Goal: Feedback & Contribution: Contribute content

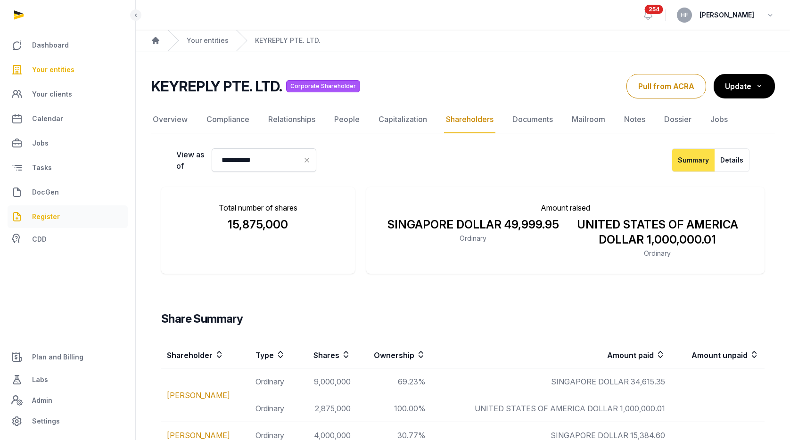
scroll to position [56, 0]
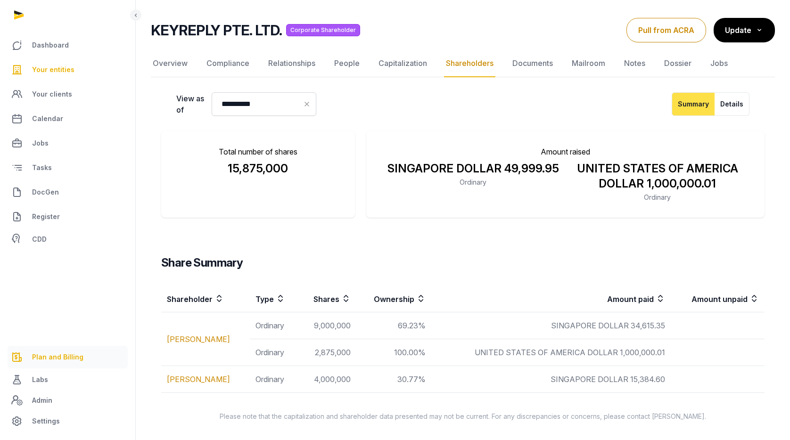
click at [59, 363] on link "Plan and Billing" at bounding box center [68, 357] width 120 height 23
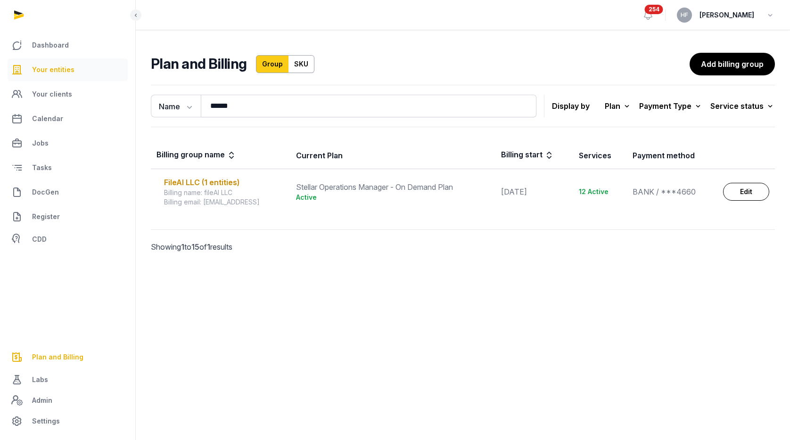
click at [51, 68] on span "Your entities" at bounding box center [53, 69] width 42 height 11
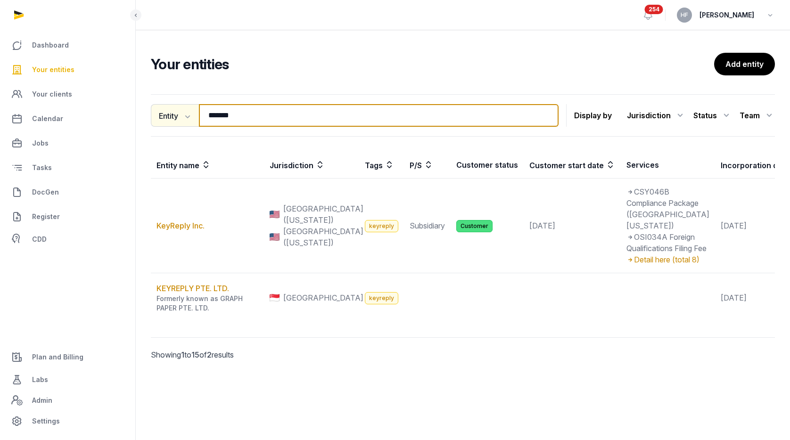
drag, startPoint x: 252, startPoint y: 115, endPoint x: 150, endPoint y: 109, distance: 102.0
click at [151, 109] on div "Entity Entity People Tags Services ******* Search" at bounding box center [355, 115] width 408 height 23
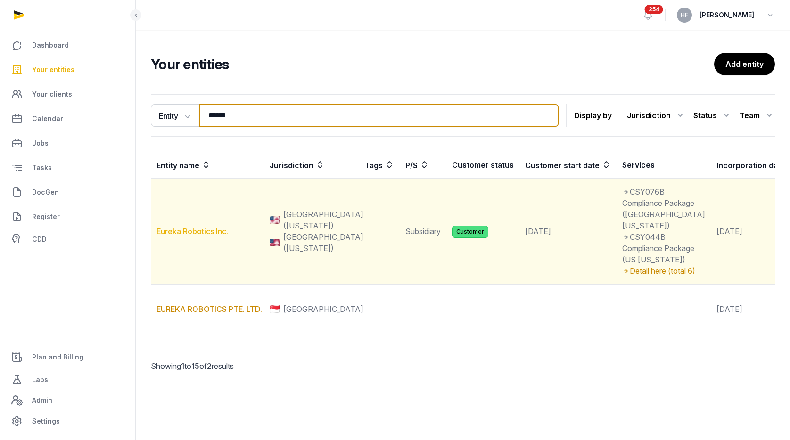
type input "******"
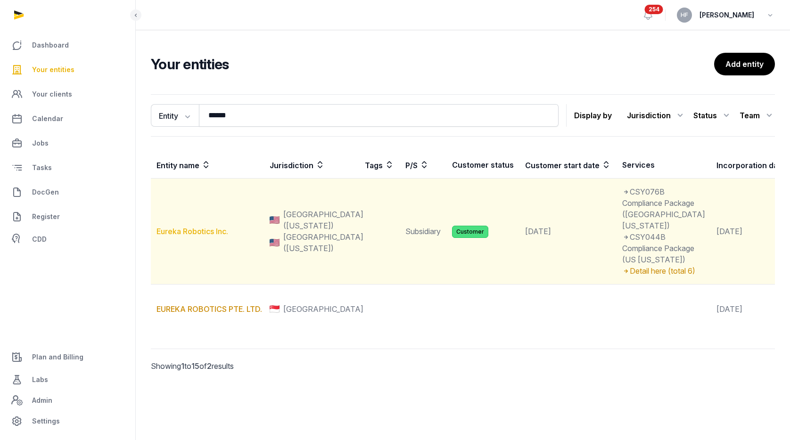
click at [210, 236] on link "Eureka Robotics Inc." at bounding box center [193, 231] width 72 height 9
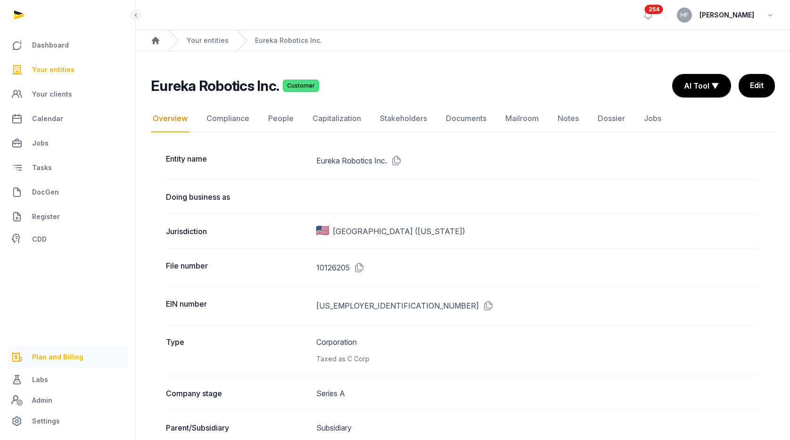
click at [65, 366] on link "Plan and Billing" at bounding box center [68, 357] width 120 height 23
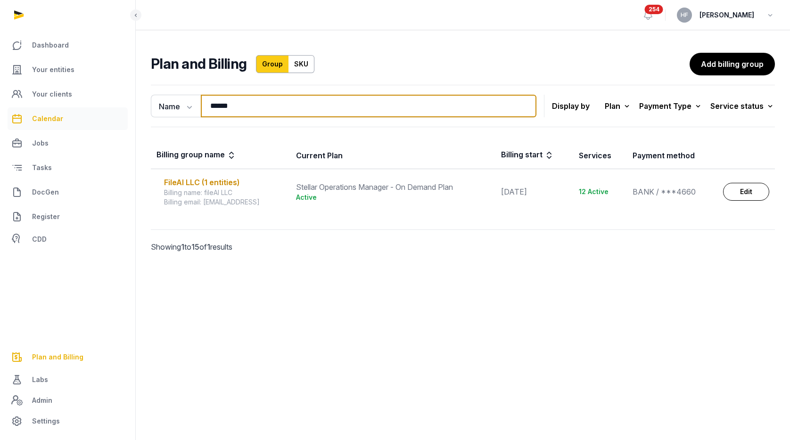
drag, startPoint x: 213, startPoint y: 108, endPoint x: 112, endPoint y: 109, distance: 100.4
click at [134, 108] on div "Dashboard Your entities Your clients Calendar Jobs Tasks DocGen Register CDD Pl…" at bounding box center [395, 220] width 790 height 440
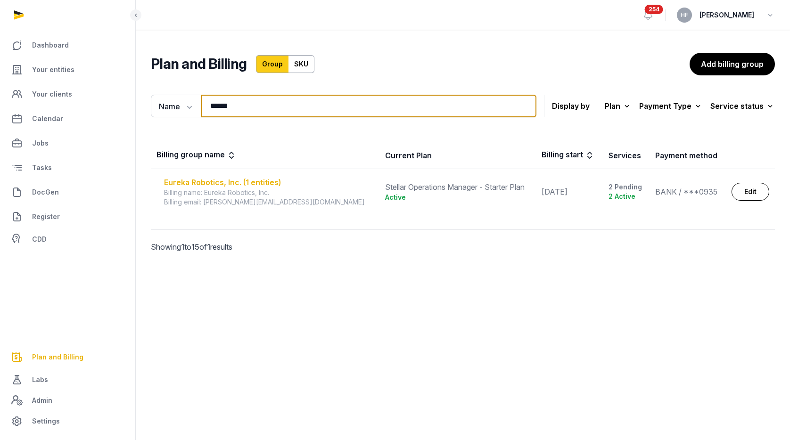
type input "******"
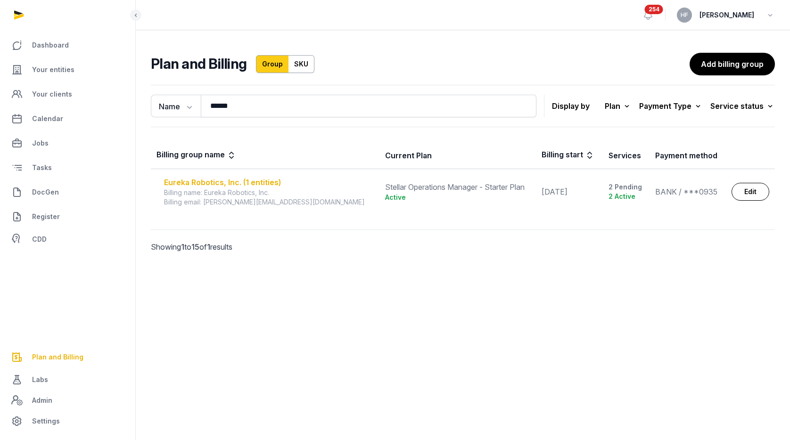
click at [239, 183] on div "Eureka Robotics, Inc. (1 entities)" at bounding box center [269, 182] width 210 height 11
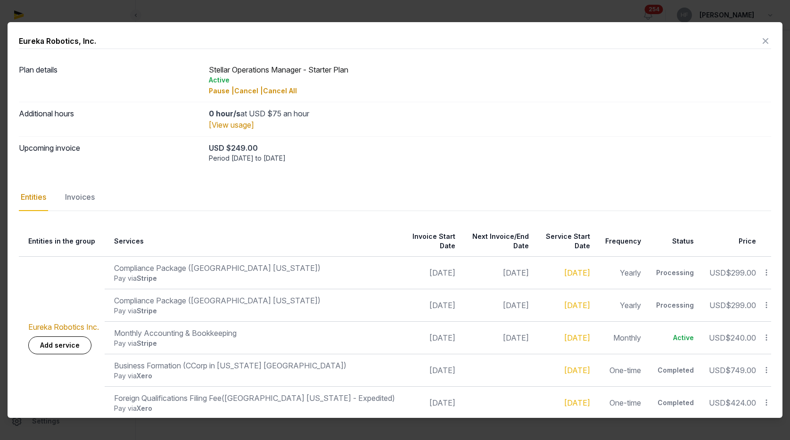
scroll to position [2, 0]
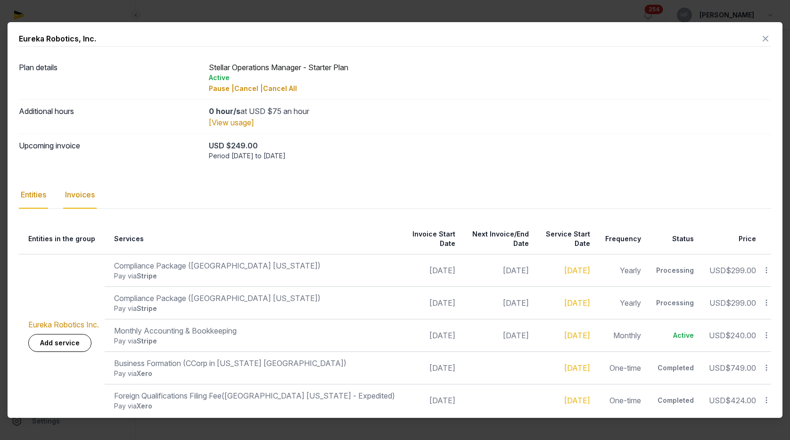
click at [90, 194] on div "Invoices" at bounding box center [79, 194] width 33 height 27
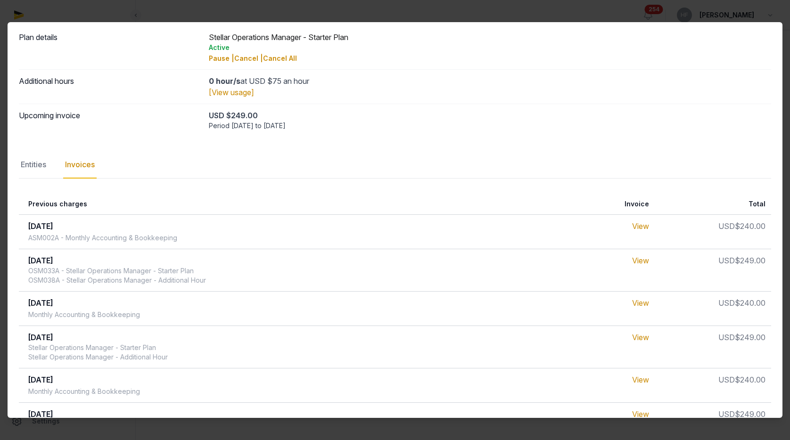
scroll to position [0, 0]
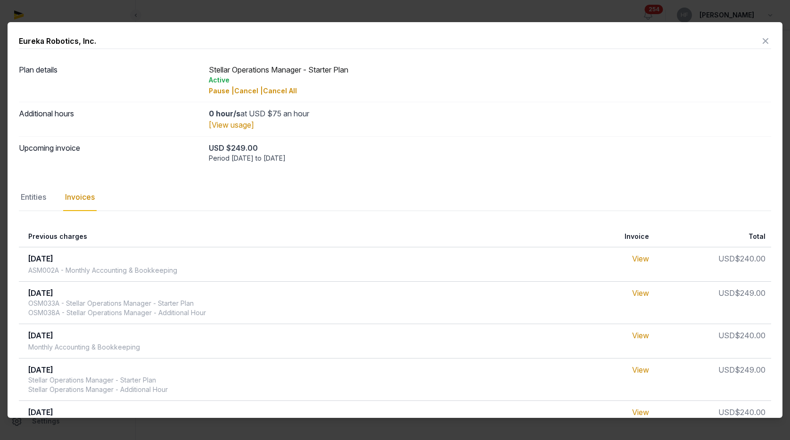
click at [765, 41] on icon at bounding box center [765, 40] width 11 height 15
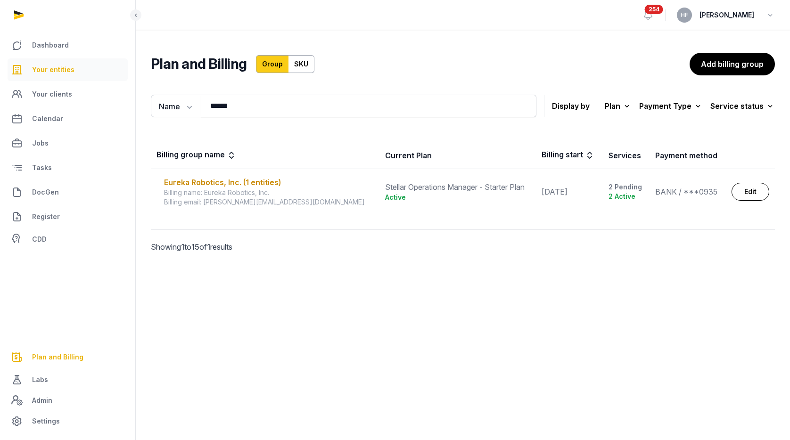
click at [71, 69] on span "Your entities" at bounding box center [53, 69] width 42 height 11
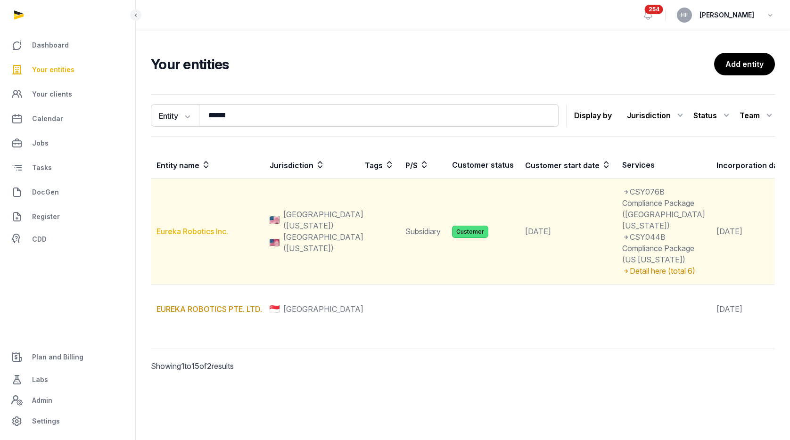
click at [208, 236] on link "Eureka Robotics Inc." at bounding box center [193, 231] width 72 height 9
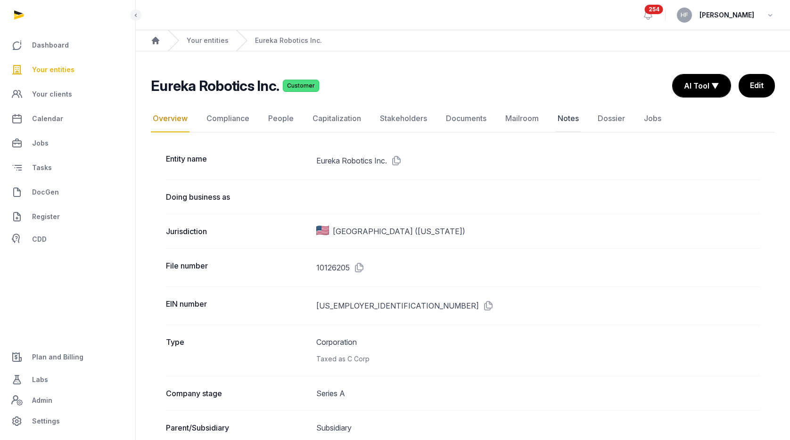
click at [564, 117] on link "Notes" at bounding box center [568, 118] width 25 height 27
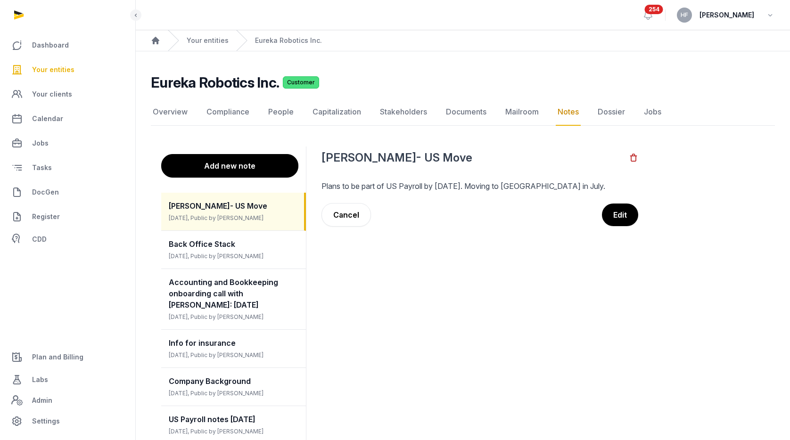
click at [278, 165] on button "Add new note" at bounding box center [229, 166] width 137 height 24
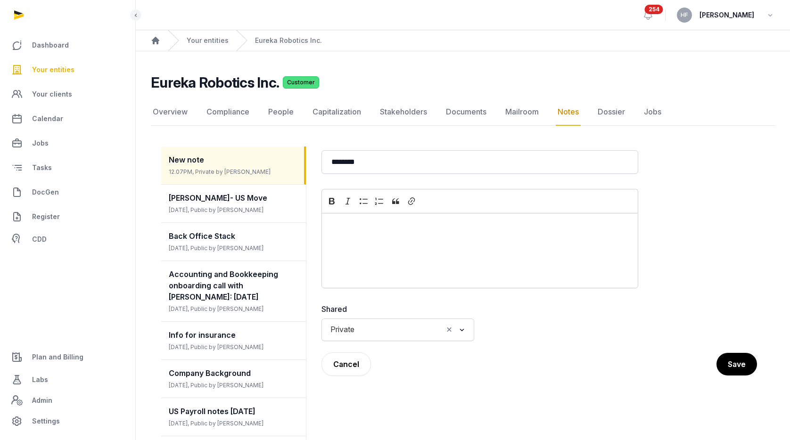
click at [388, 235] on div "Editor editing area: main" at bounding box center [479, 250] width 317 height 75
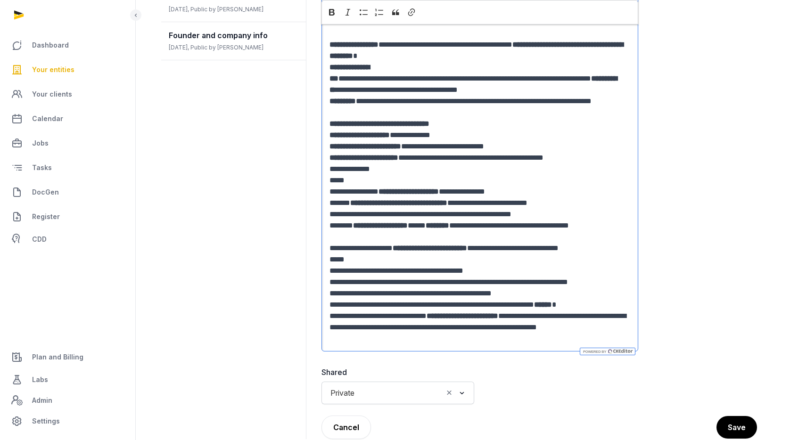
scroll to position [482, 0]
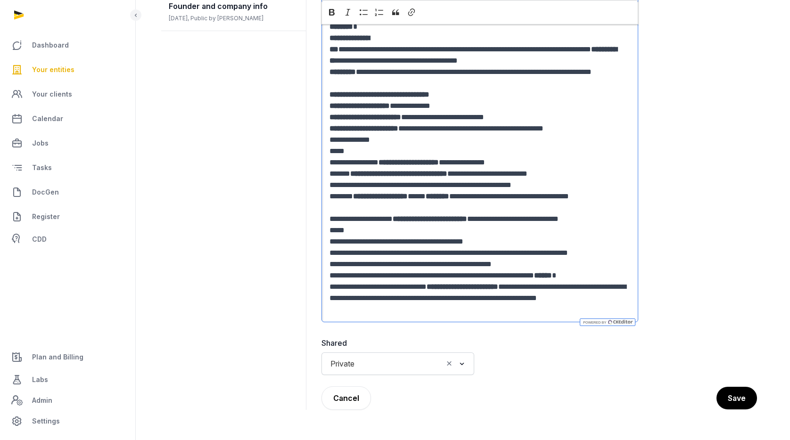
click at [384, 367] on input "Search for option" at bounding box center [401, 363] width 84 height 13
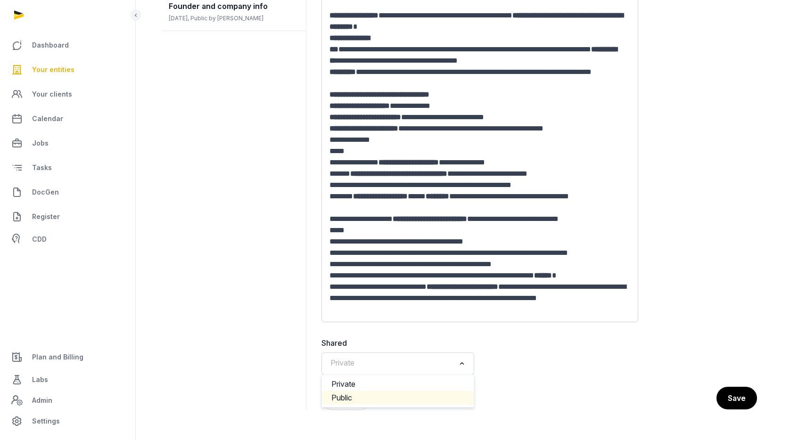
click at [357, 395] on li "Public" at bounding box center [398, 398] width 152 height 14
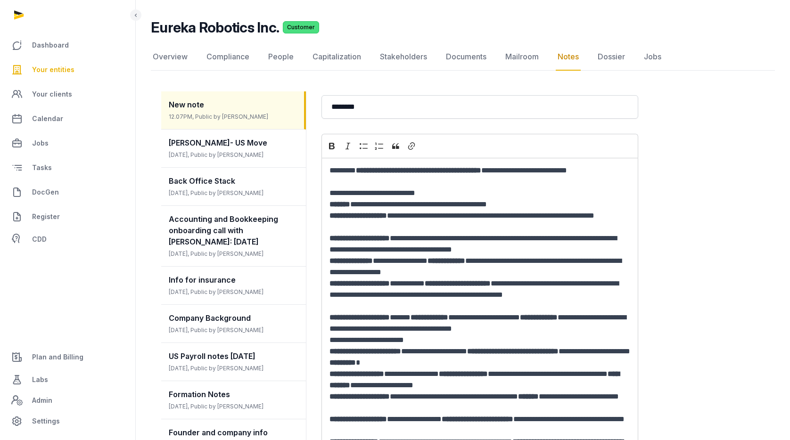
scroll to position [0, 0]
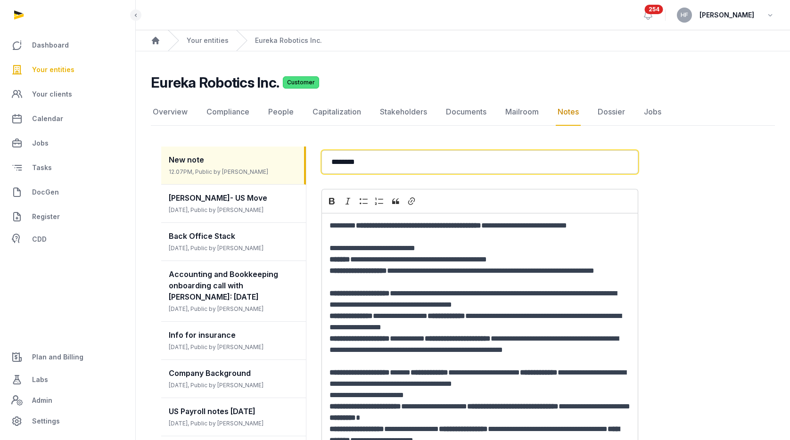
click at [378, 165] on input "********" at bounding box center [479, 162] width 317 height 24
type input "*"
type input "**********"
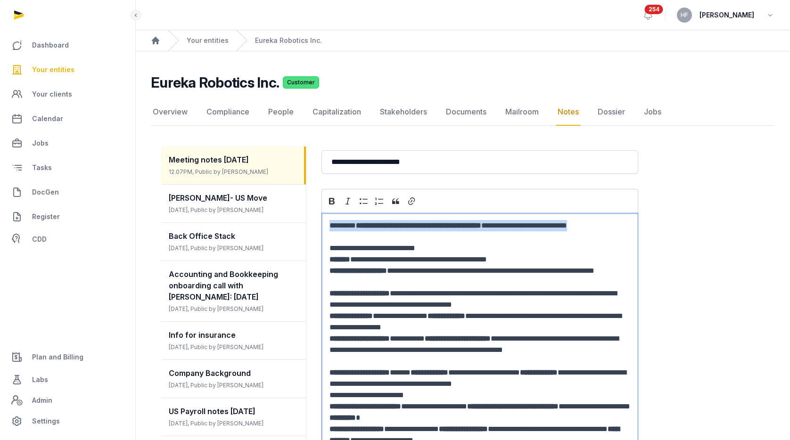
drag, startPoint x: 359, startPoint y: 239, endPoint x: 326, endPoint y: 227, distance: 35.0
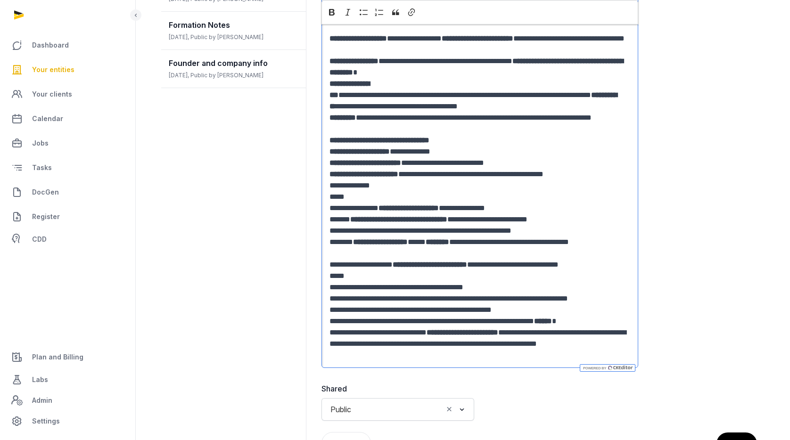
scroll to position [470, 0]
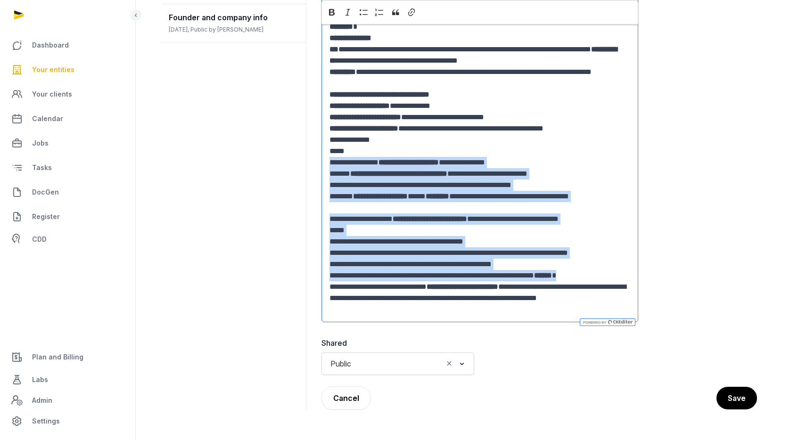
drag, startPoint x: 332, startPoint y: 162, endPoint x: 614, endPoint y: 274, distance: 303.4
click at [614, 274] on div "**********" at bounding box center [479, 33] width 317 height 580
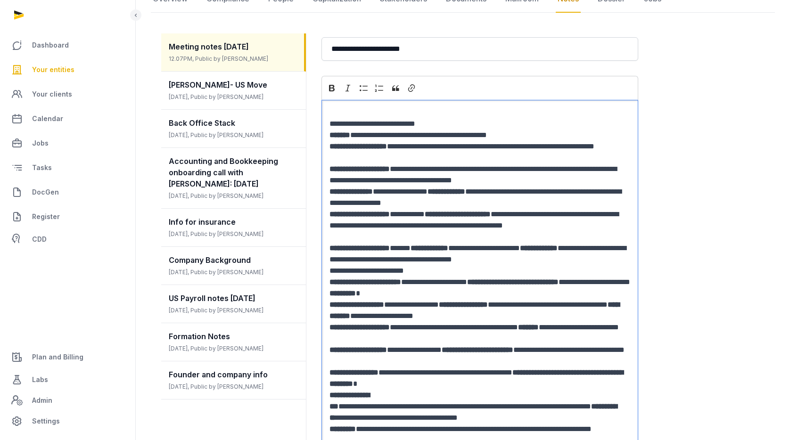
scroll to position [107, 0]
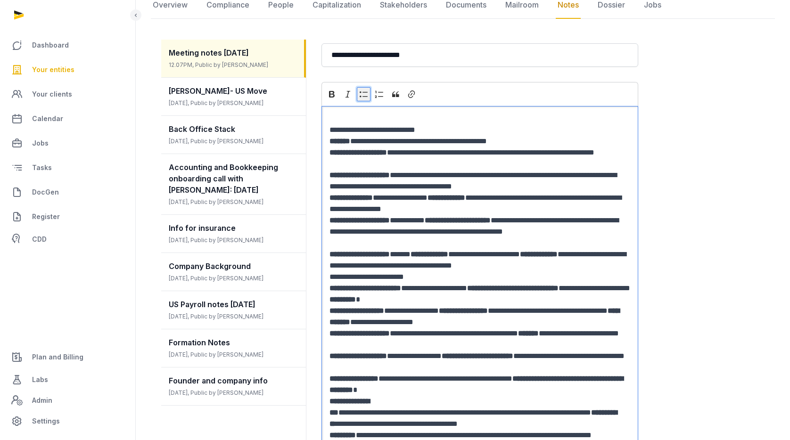
click at [361, 93] on icon "Editor toolbar" at bounding box center [363, 94] width 9 height 9
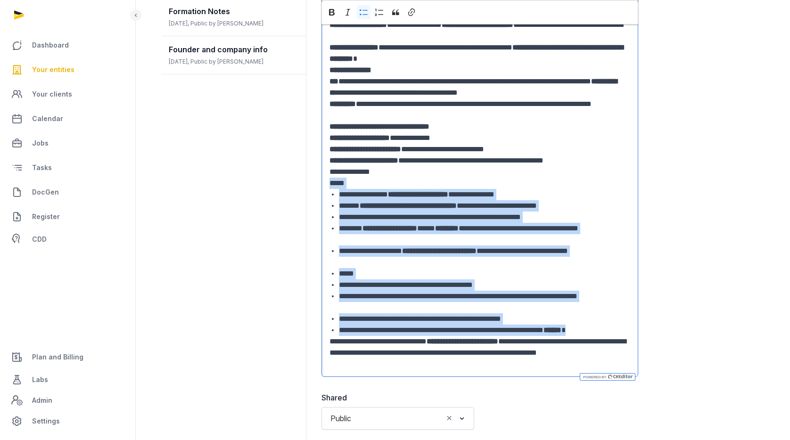
scroll to position [493, 0]
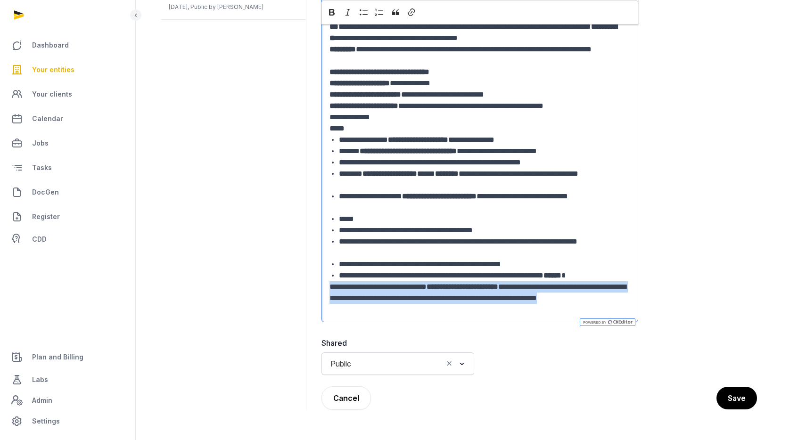
drag, startPoint x: 402, startPoint y: 311, endPoint x: 322, endPoint y: 287, distance: 83.7
click at [322, 287] on div "**********" at bounding box center [479, 21] width 317 height 603
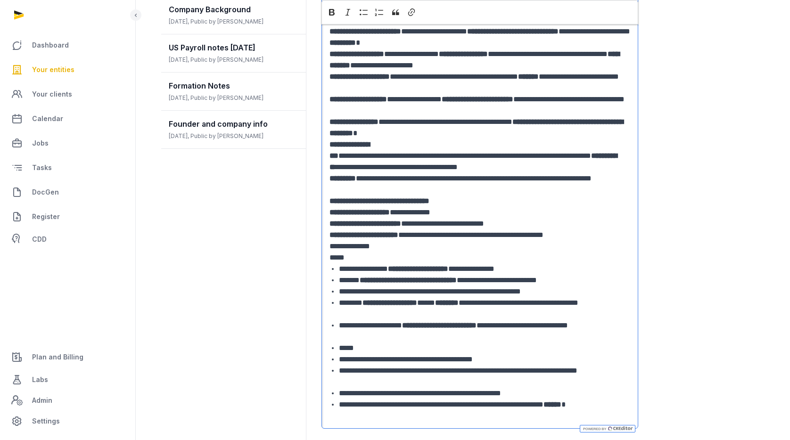
scroll to position [362, 0]
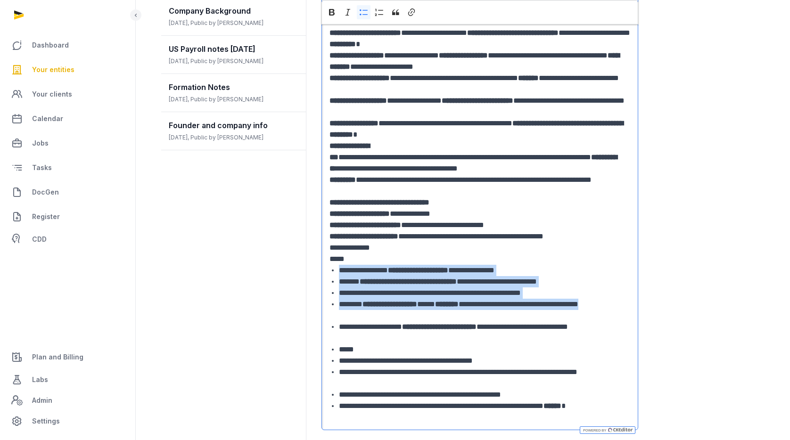
drag, startPoint x: 342, startPoint y: 269, endPoint x: 425, endPoint y: 319, distance: 97.1
click at [425, 320] on ul "**********" at bounding box center [479, 338] width 301 height 147
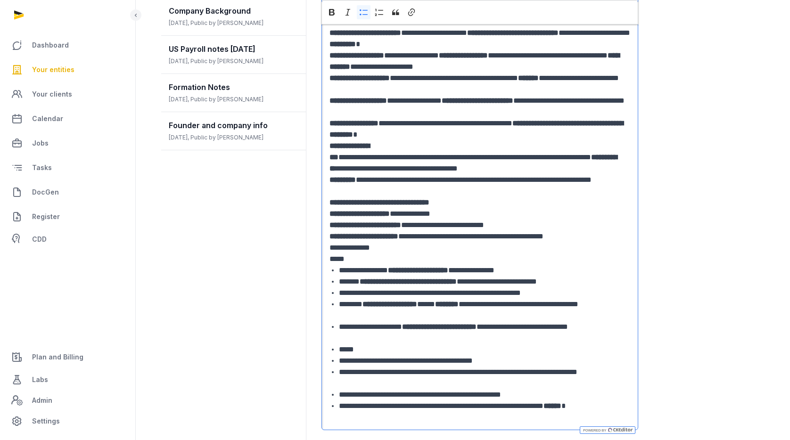
click at [338, 351] on ul "**********" at bounding box center [479, 338] width 301 height 147
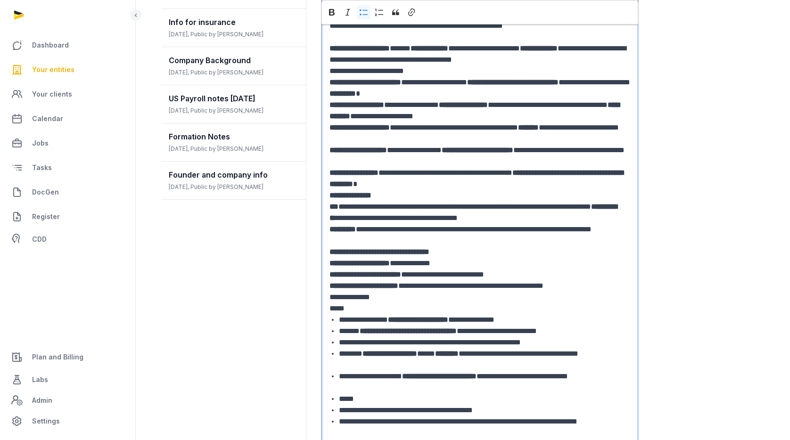
scroll to position [316, 0]
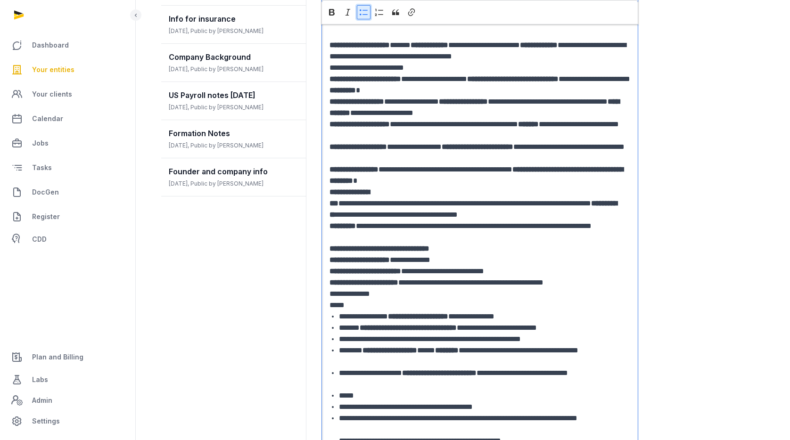
click at [361, 9] on icon "Editor toolbar" at bounding box center [363, 12] width 9 height 9
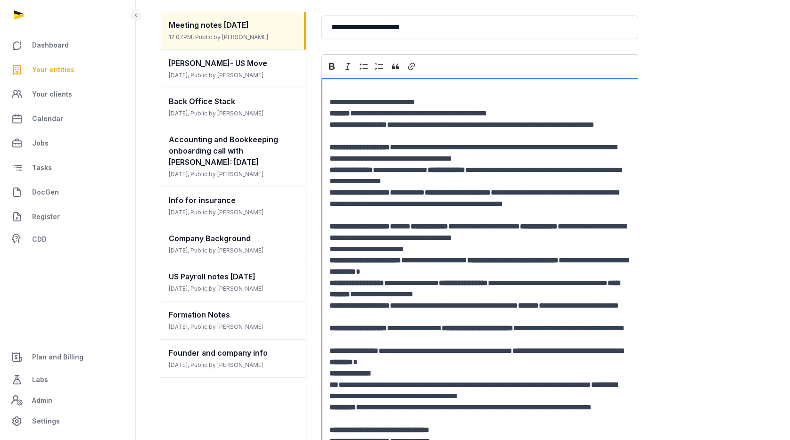
scroll to position [133, 0]
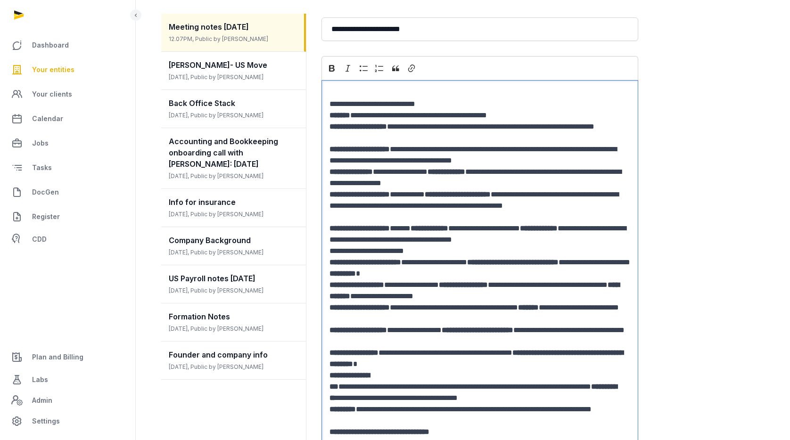
click at [351, 87] on p "Editor editing area: main" at bounding box center [479, 92] width 301 height 11
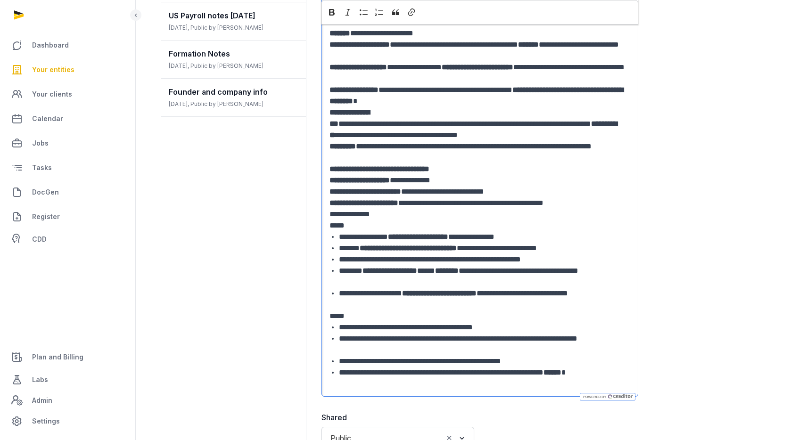
scroll to position [470, 0]
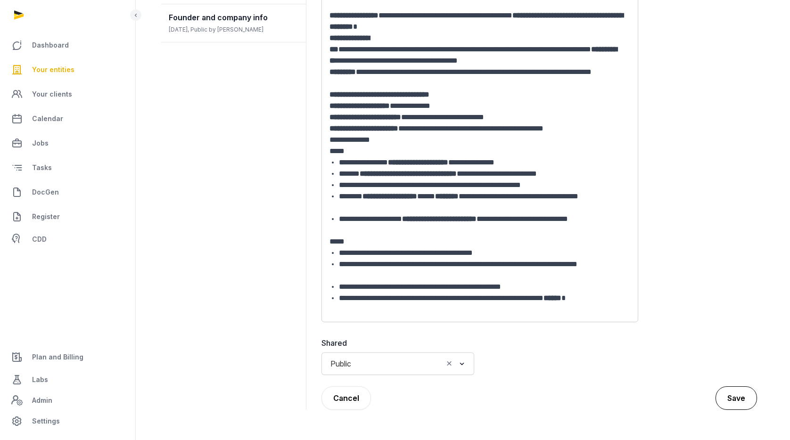
click at [735, 392] on button "Save" at bounding box center [736, 399] width 41 height 24
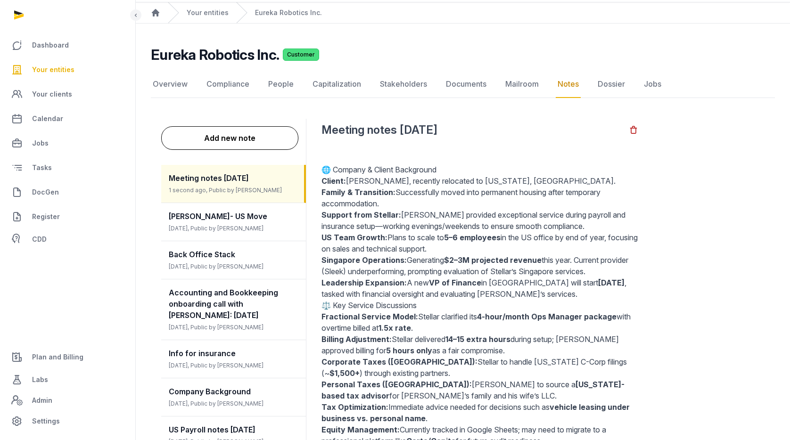
scroll to position [0, 0]
